Goal: Find specific page/section

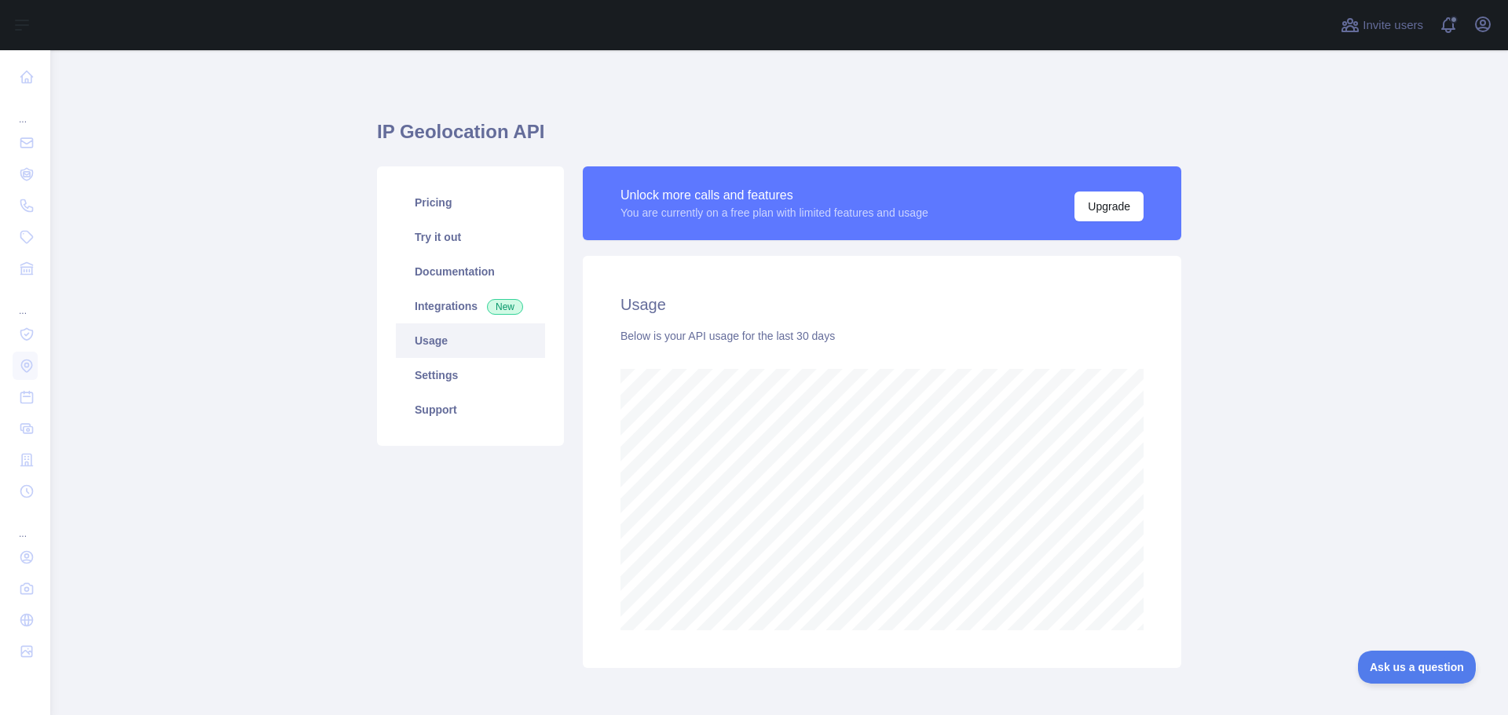
scroll to position [665, 1446]
drag, startPoint x: 1266, startPoint y: 364, endPoint x: 1208, endPoint y: 383, distance: 61.1
click at [1269, 365] on main "IP Geolocation API Pricing Try it out Documentation Integrations New Usage Sett…" at bounding box center [779, 382] width 1458 height 665
drag, startPoint x: 1308, startPoint y: 406, endPoint x: 1350, endPoint y: 421, distance: 45.0
click at [1309, 406] on main "IP Geolocation API Pricing Try it out Documentation Integrations New Usage Sett…" at bounding box center [779, 382] width 1458 height 665
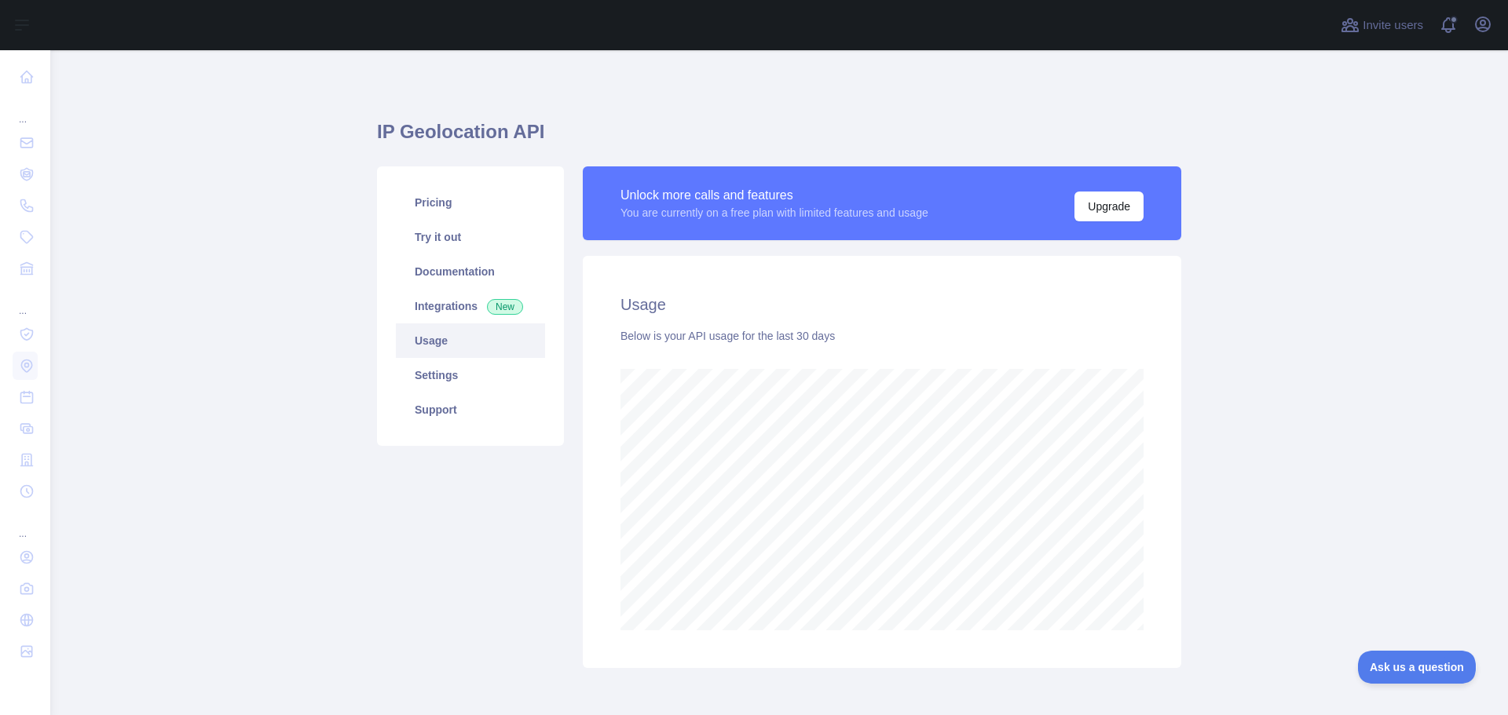
click at [1351, 421] on main "IP Geolocation API Pricing Try it out Documentation Integrations New Usage Sett…" at bounding box center [779, 382] width 1458 height 665
click at [1356, 423] on main "IP Geolocation API Pricing Try it out Documentation Integrations New Usage Sett…" at bounding box center [779, 382] width 1458 height 665
click at [1309, 349] on main "IP Geolocation API Pricing Try it out Documentation Integrations New Usage Sett…" at bounding box center [779, 382] width 1458 height 665
drag, startPoint x: 1337, startPoint y: 339, endPoint x: 1359, endPoint y: 323, distance: 26.9
click at [1338, 338] on main "IP Geolocation API Pricing Try it out Documentation Integrations New Usage Sett…" at bounding box center [779, 382] width 1458 height 665
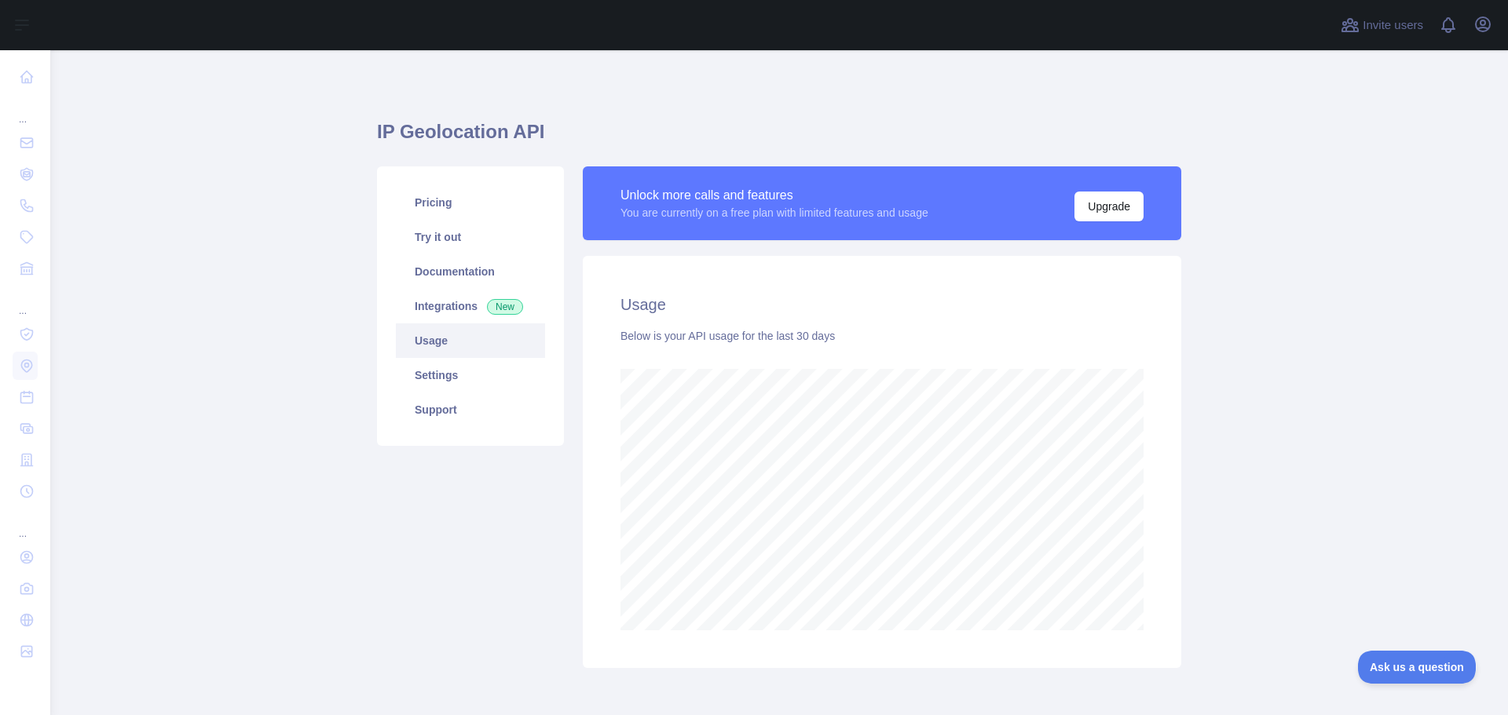
click at [1365, 320] on main "IP Geolocation API Pricing Try it out Documentation Integrations New Usage Sett…" at bounding box center [779, 382] width 1458 height 665
